Goal: Transaction & Acquisition: Purchase product/service

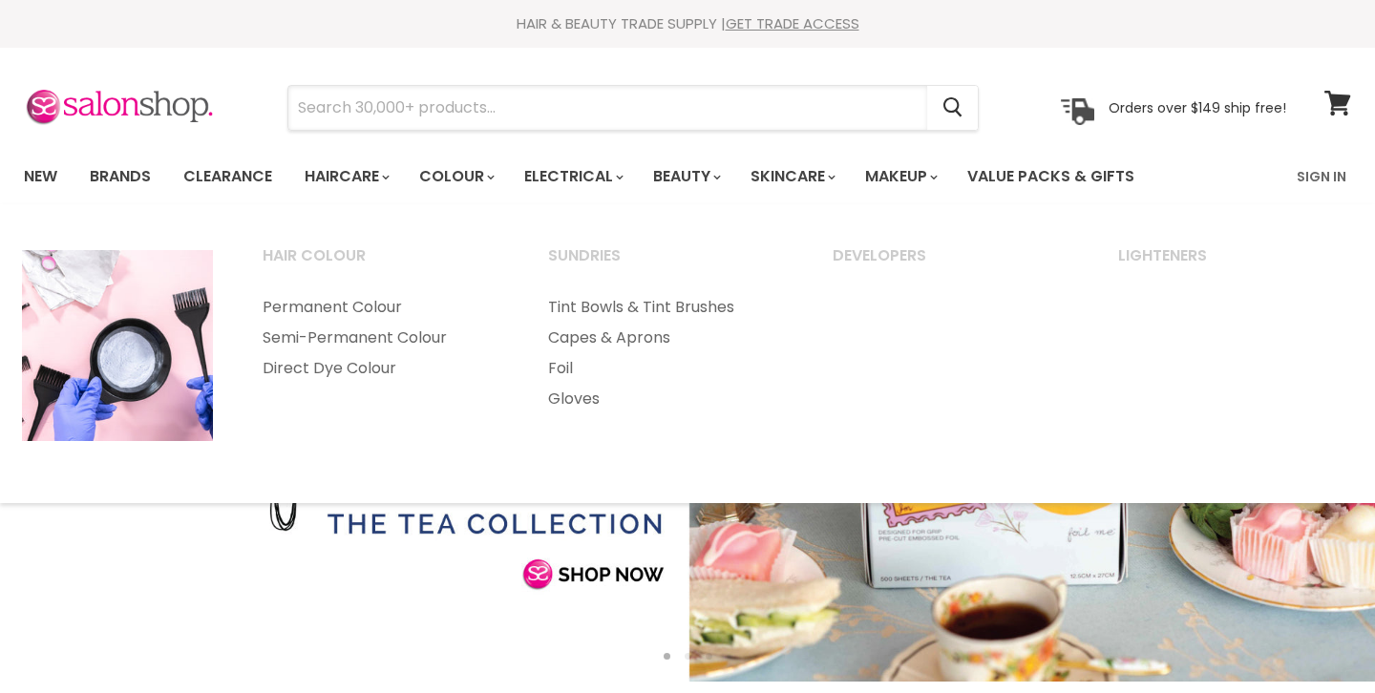
click at [427, 93] on input "Search" at bounding box center [607, 108] width 639 height 44
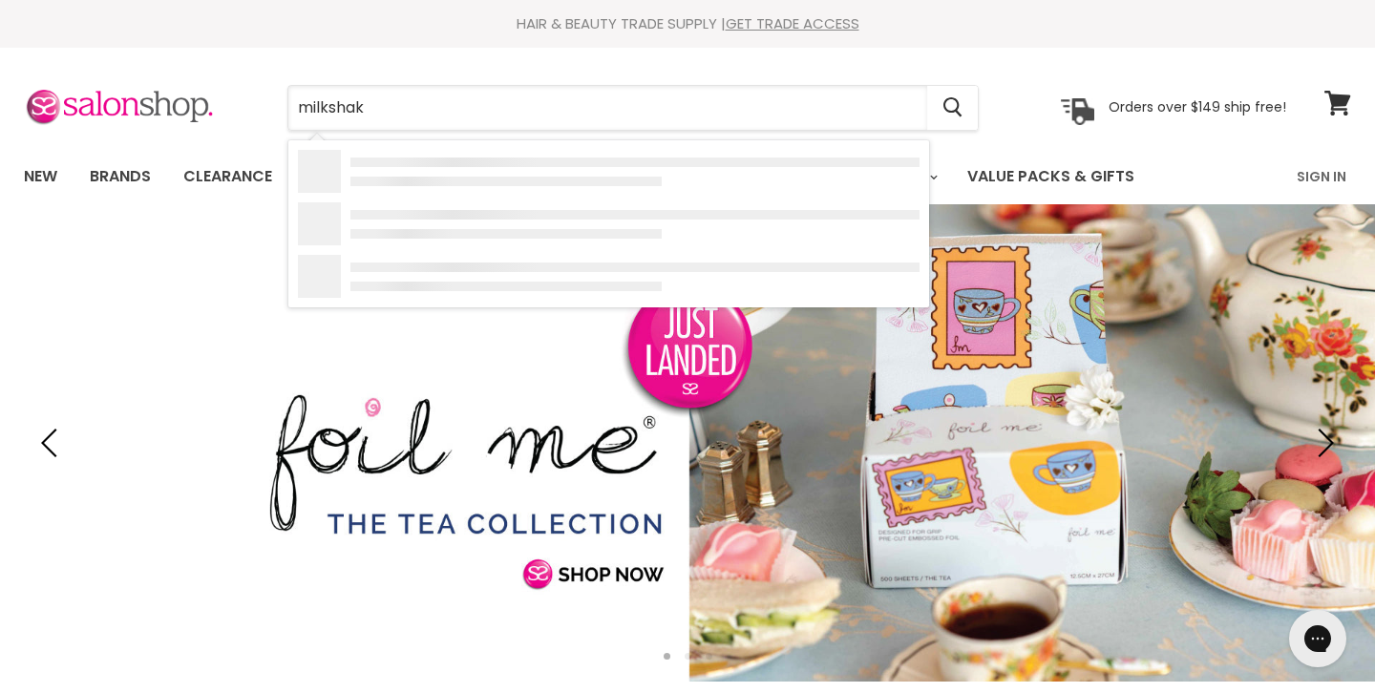
type input "milkshake"
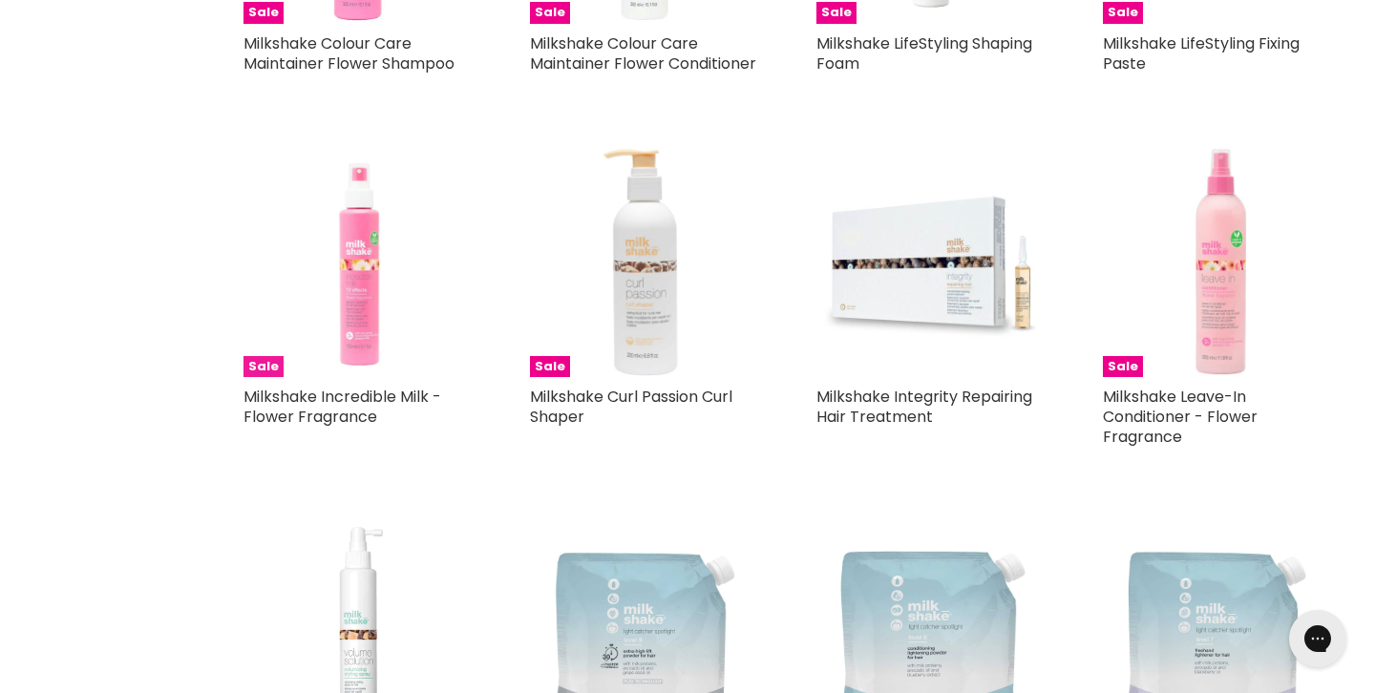
scroll to position [1699, 1]
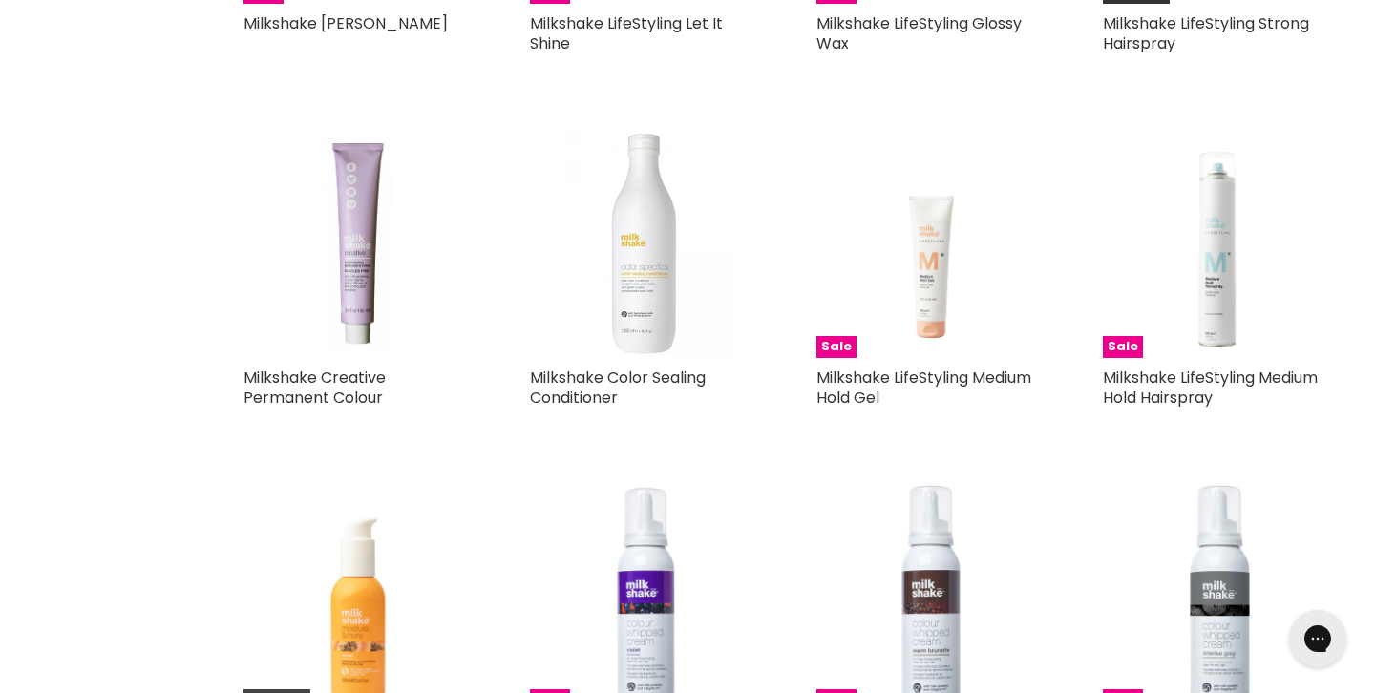
scroll to position [3864, 0]
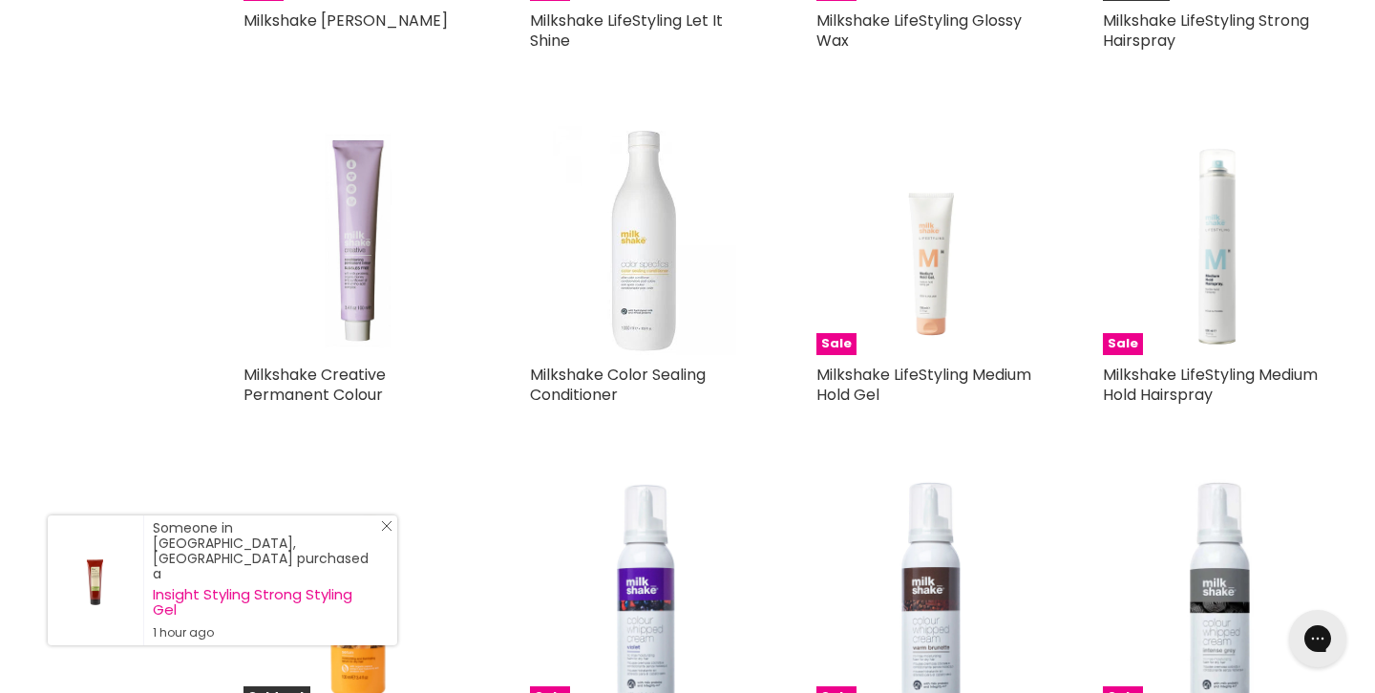
click at [389, 531] on line "Close Icon" at bounding box center [387, 526] width 10 height 10
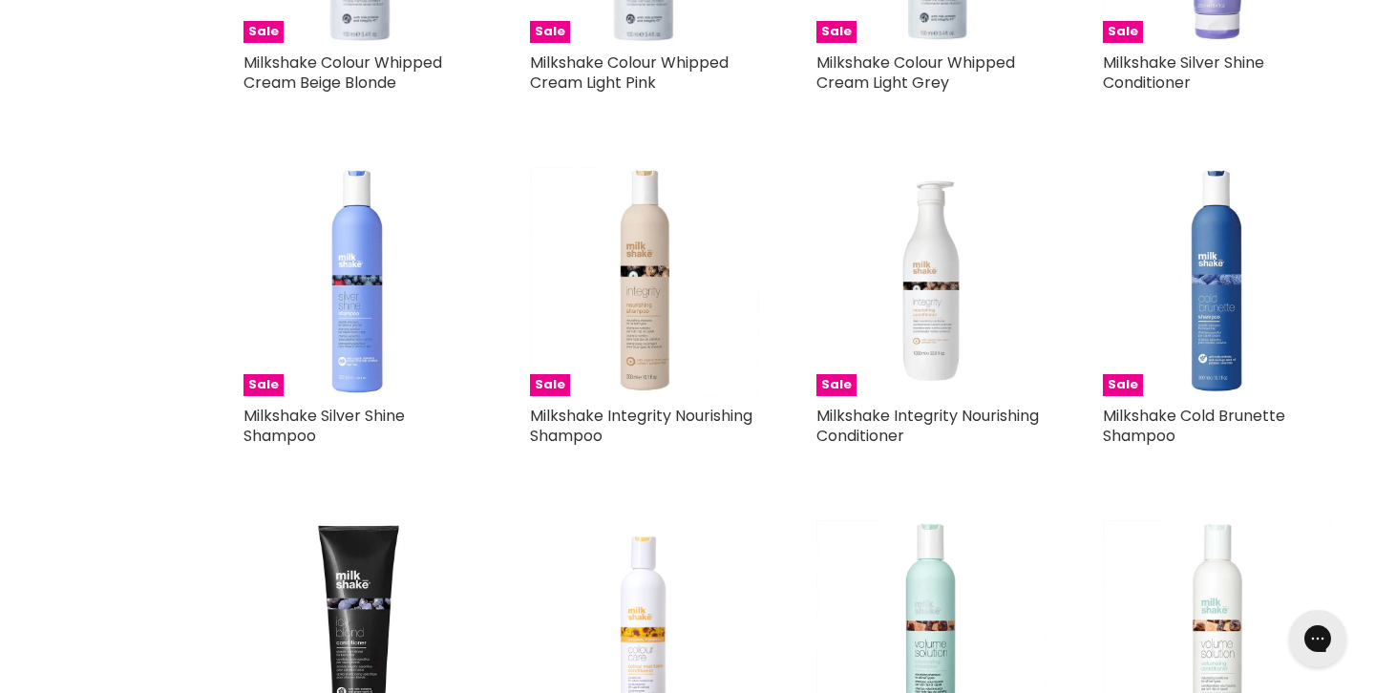
scroll to position [5035, 0]
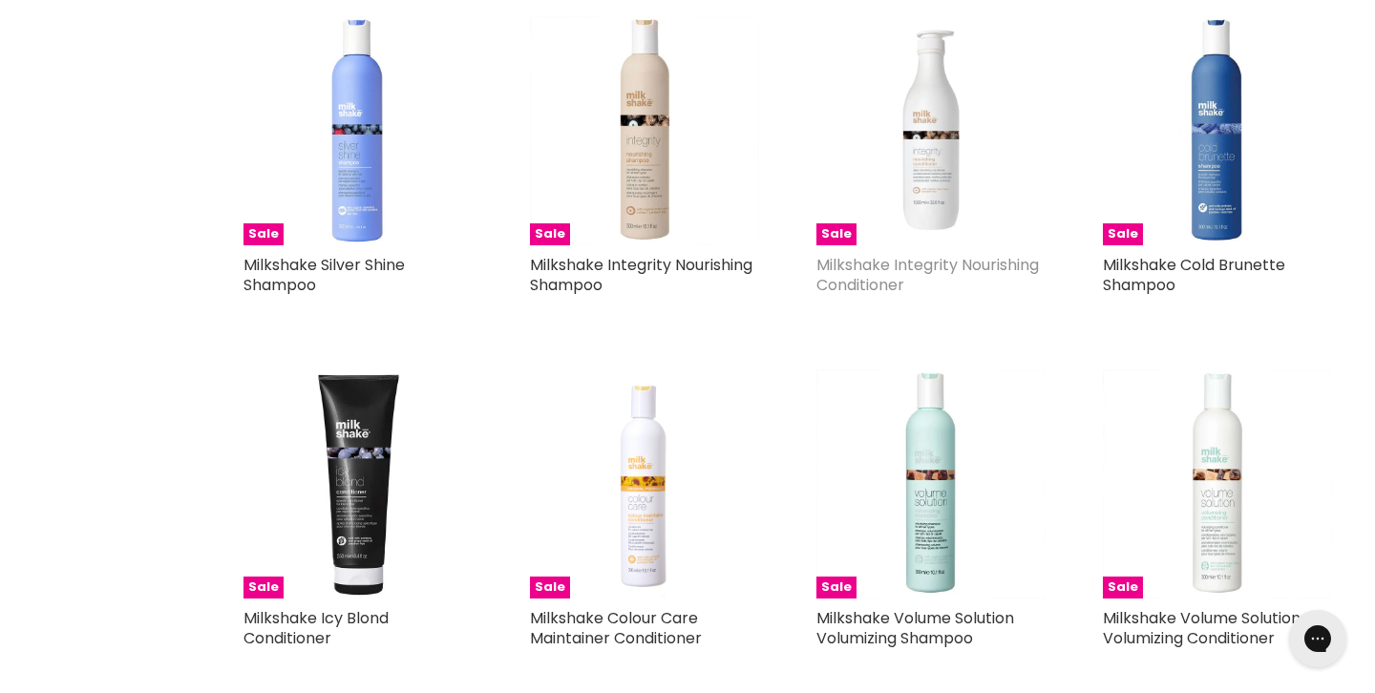
click at [920, 260] on link "Milkshake Integrity Nourishing Conditioner" at bounding box center [927, 275] width 222 height 42
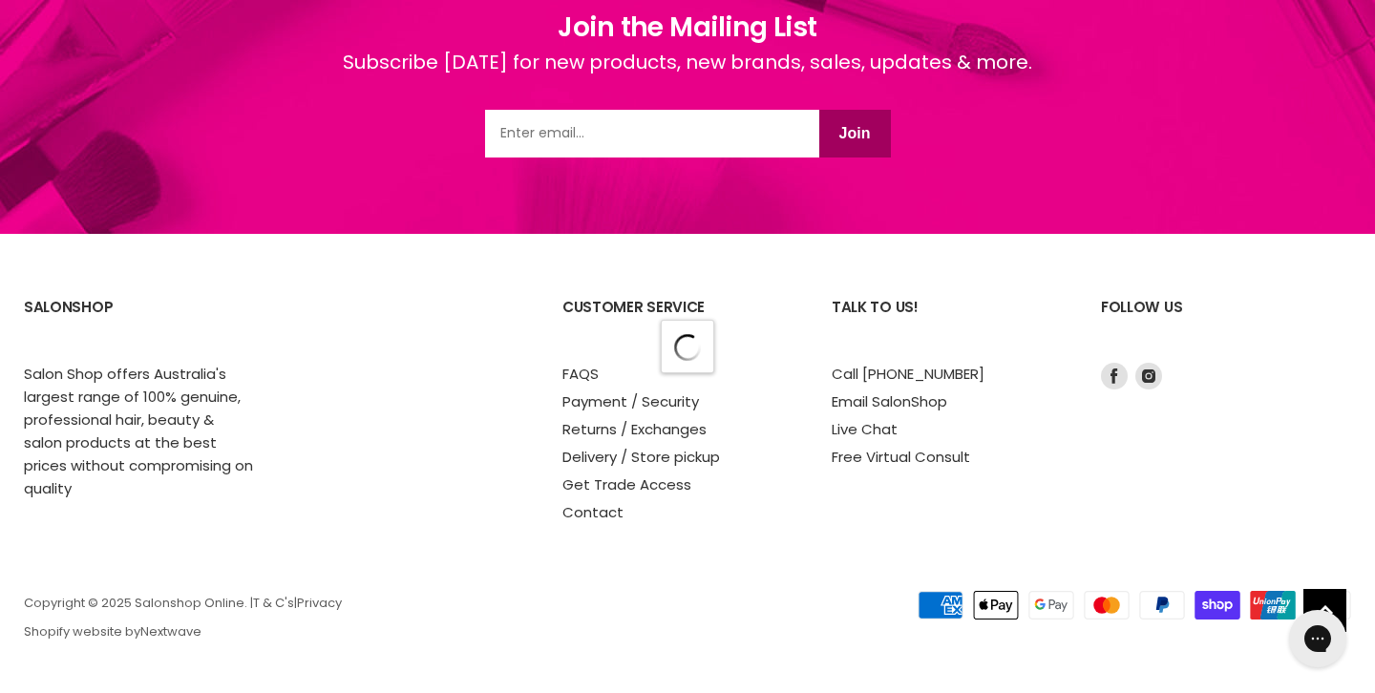
scroll to position [2966, 0]
